Goal: Information Seeking & Learning: Find specific fact

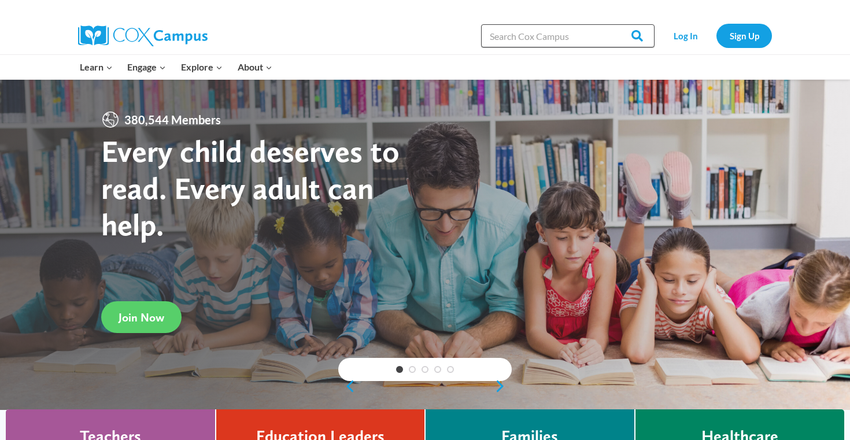
click at [558, 39] on input "Search in [URL][DOMAIN_NAME]" at bounding box center [568, 35] width 174 height 23
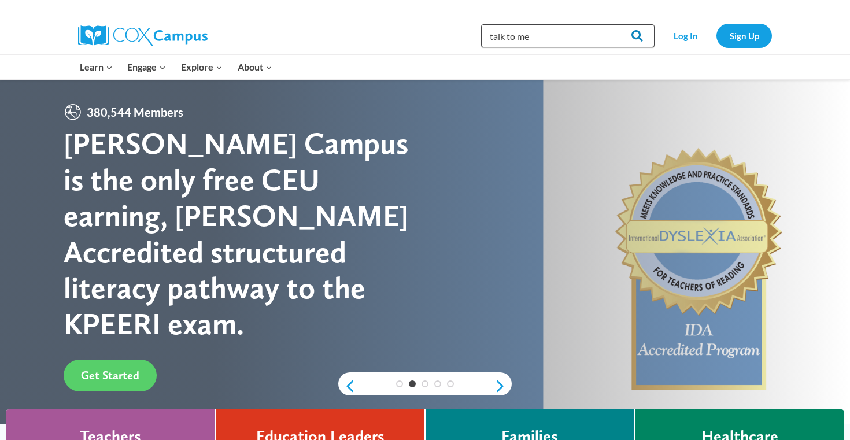
type input "talk to me"
click at [637, 38] on input "Search" at bounding box center [632, 35] width 45 height 23
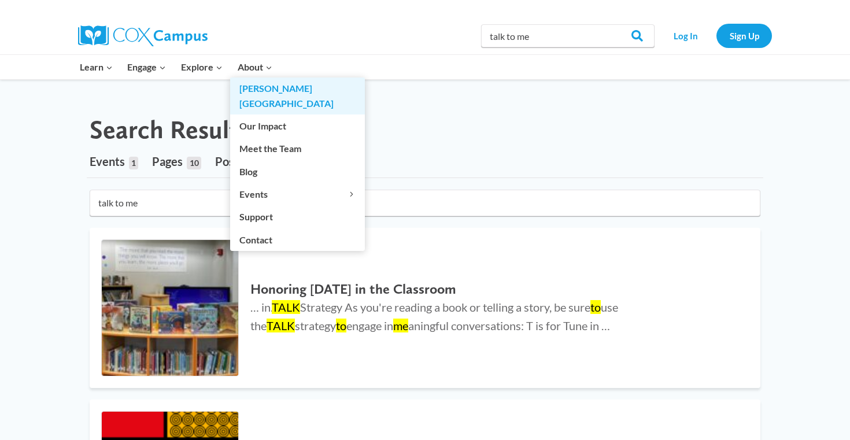
click at [259, 84] on link "[PERSON_NAME][GEOGRAPHIC_DATA]" at bounding box center [297, 96] width 135 height 37
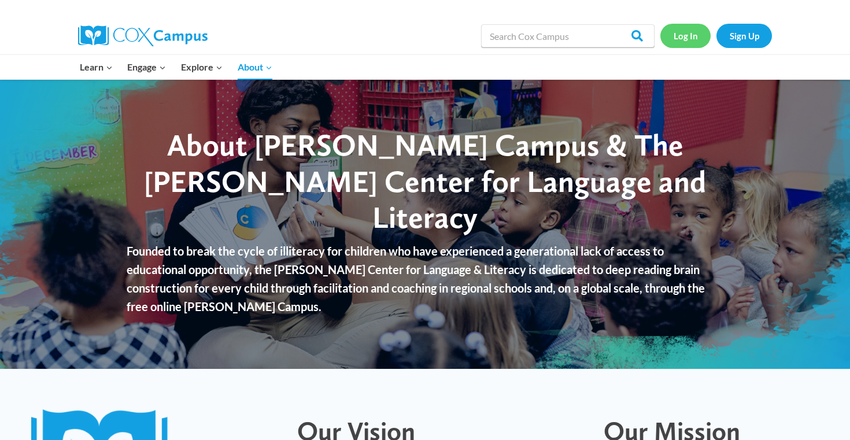
click at [686, 35] on link "Log In" at bounding box center [686, 36] width 50 height 24
